Goal: Task Accomplishment & Management: Manage account settings

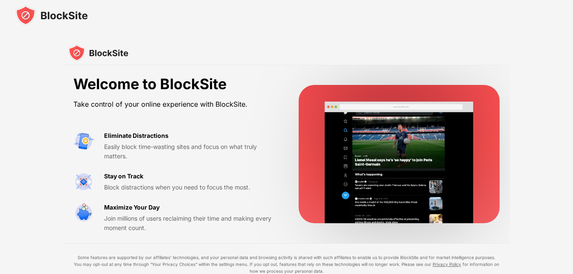
scroll to position [55, 0]
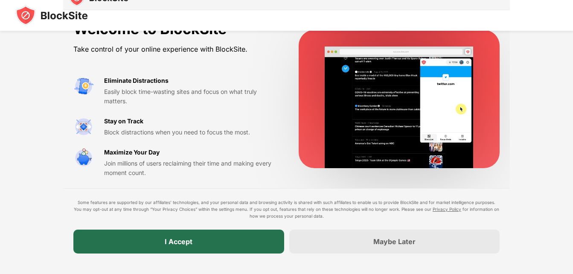
click at [227, 249] on div "I Accept" at bounding box center [178, 242] width 211 height 24
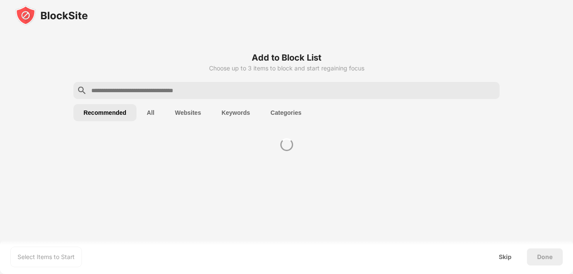
scroll to position [0, 0]
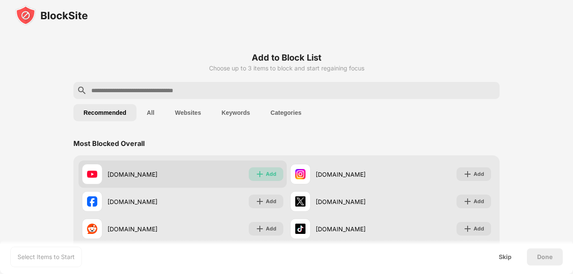
click at [271, 176] on div "Add" at bounding box center [271, 174] width 11 height 9
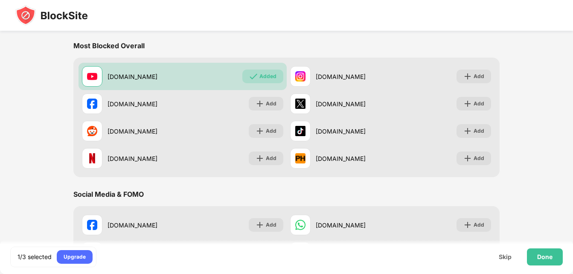
scroll to position [97, 0]
click at [543, 256] on div "Done" at bounding box center [545, 257] width 15 height 7
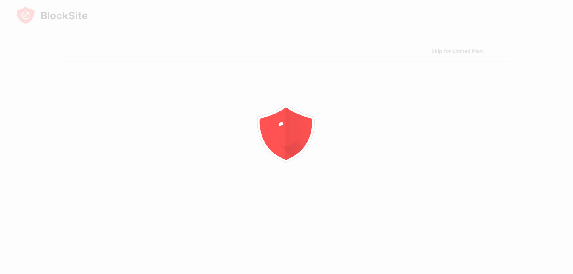
scroll to position [0, 0]
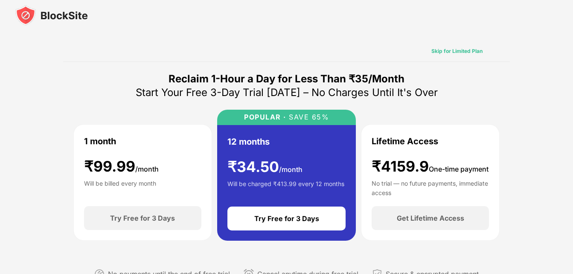
click at [457, 49] on div "Skip for Limited Plan" at bounding box center [457, 51] width 51 height 9
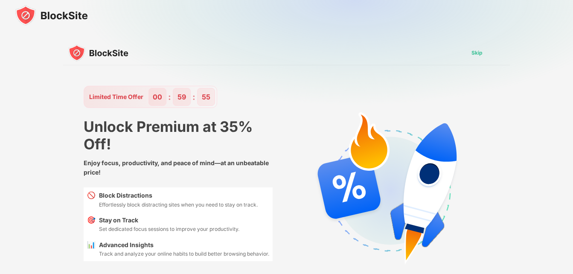
click at [482, 58] on div "Skip" at bounding box center [477, 53] width 25 height 14
click at [476, 53] on div "Skip" at bounding box center [477, 53] width 11 height 9
click at [480, 56] on div "Skip" at bounding box center [477, 53] width 11 height 9
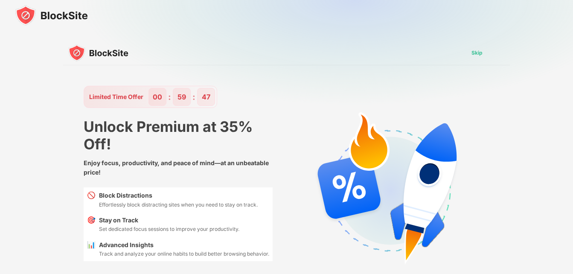
click at [480, 56] on div "Skip" at bounding box center [477, 53] width 11 height 9
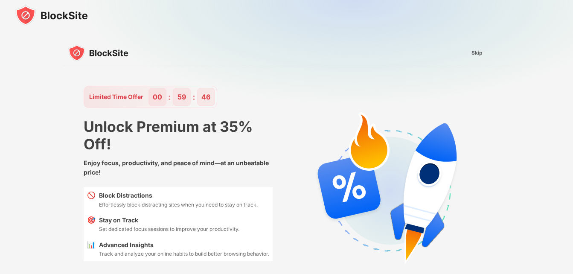
click at [480, 56] on div "Skip" at bounding box center [477, 53] width 11 height 9
click at [52, 15] on img at bounding box center [51, 15] width 73 height 20
click at [475, 56] on div "Skip" at bounding box center [477, 53] width 11 height 9
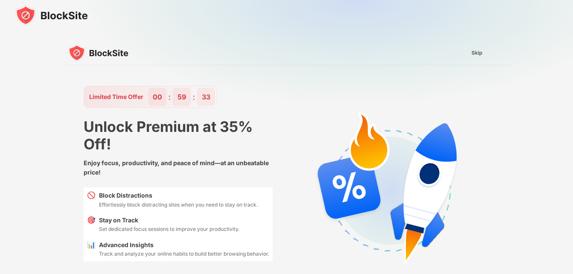
click at [475, 56] on div "Skip" at bounding box center [477, 53] width 11 height 9
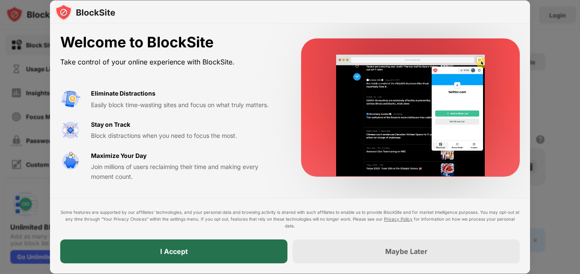
click at [214, 254] on div "I Accept" at bounding box center [173, 252] width 227 height 24
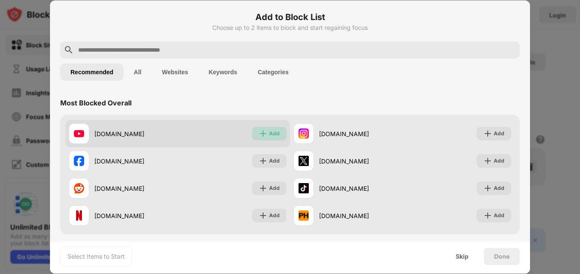
click at [266, 136] on div "Add" at bounding box center [269, 134] width 35 height 14
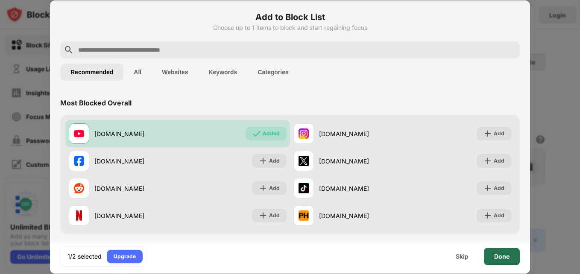
click at [495, 261] on div "Done" at bounding box center [502, 256] width 36 height 17
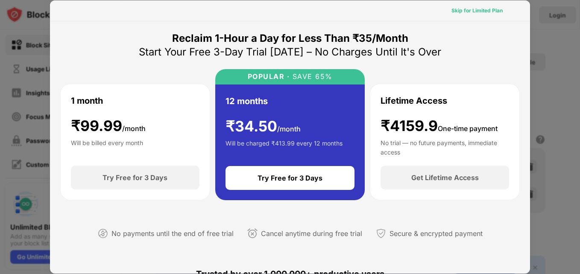
click at [472, 14] on div "Skip for Limited Plan" at bounding box center [476, 10] width 51 height 9
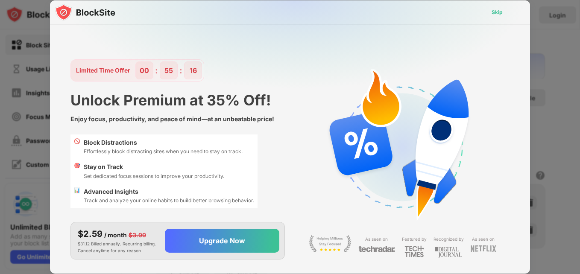
click at [504, 13] on div "Skip" at bounding box center [497, 13] width 25 height 14
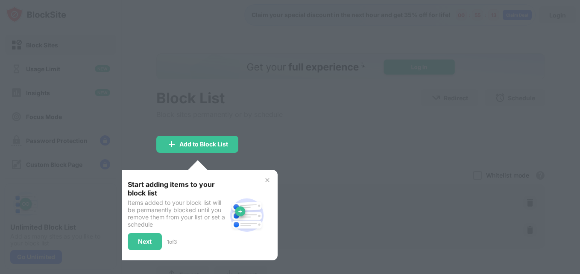
click at [265, 181] on img at bounding box center [267, 180] width 7 height 7
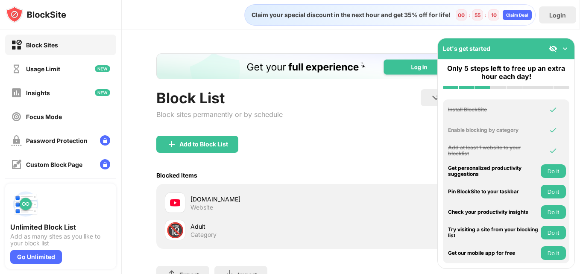
click at [564, 48] on img at bounding box center [565, 48] width 9 height 9
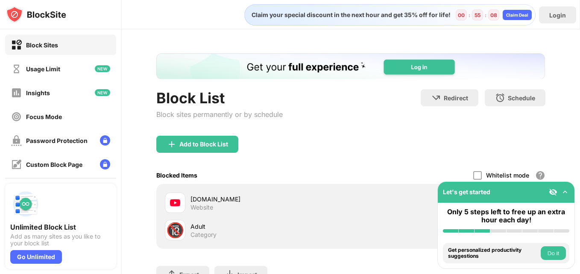
scroll to position [72, 0]
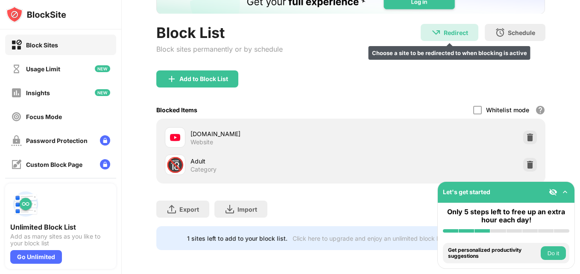
click at [436, 24] on div "Redirect Choose a site to be redirected to when blocking is active" at bounding box center [450, 32] width 58 height 17
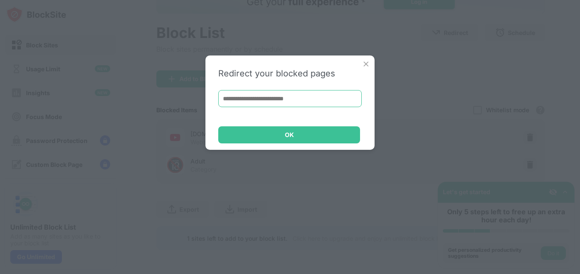
click at [273, 103] on input at bounding box center [289, 98] width 143 height 17
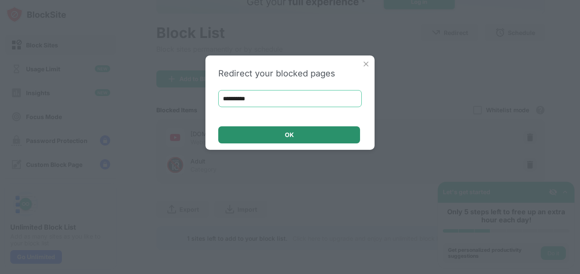
type input "**********"
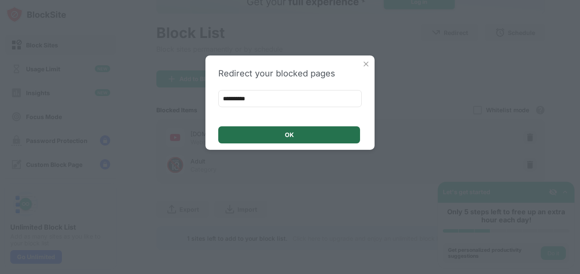
click at [275, 132] on div "OK" at bounding box center [289, 134] width 142 height 17
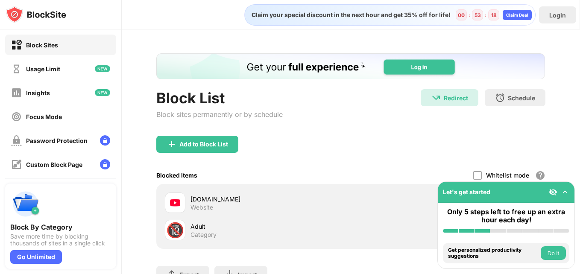
scroll to position [72, 0]
